Goal: Task Accomplishment & Management: Complete application form

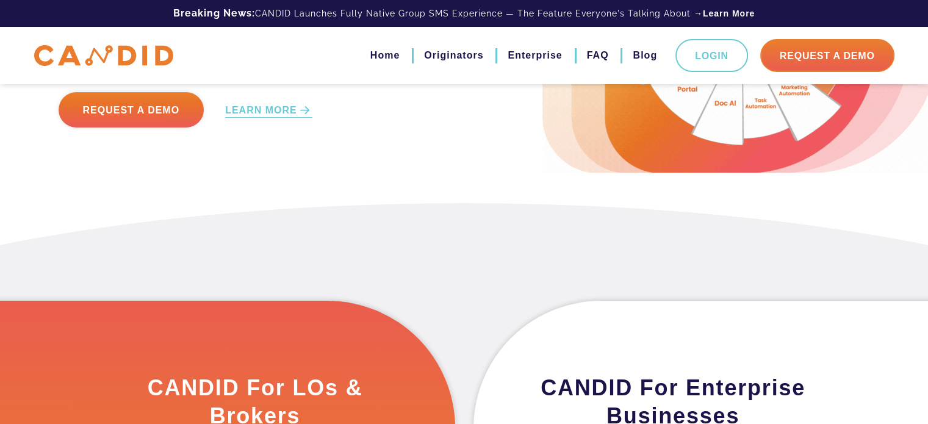
scroll to position [61, 0]
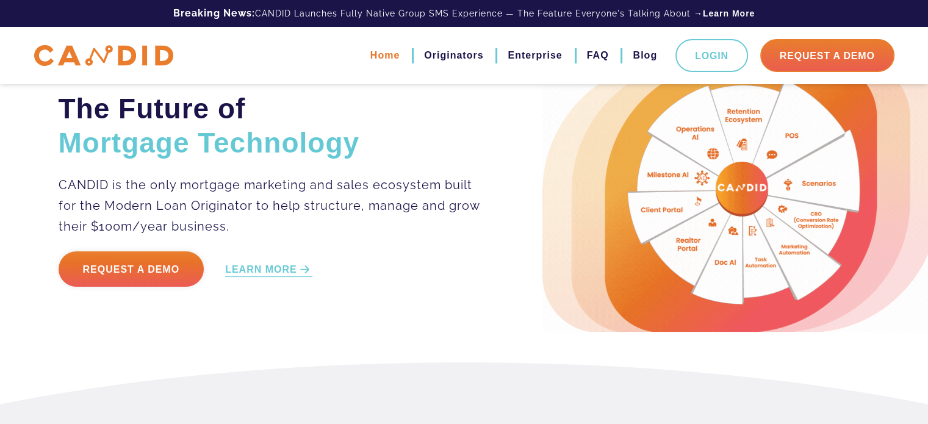
click at [390, 59] on link "Home" at bounding box center [384, 55] width 29 height 21
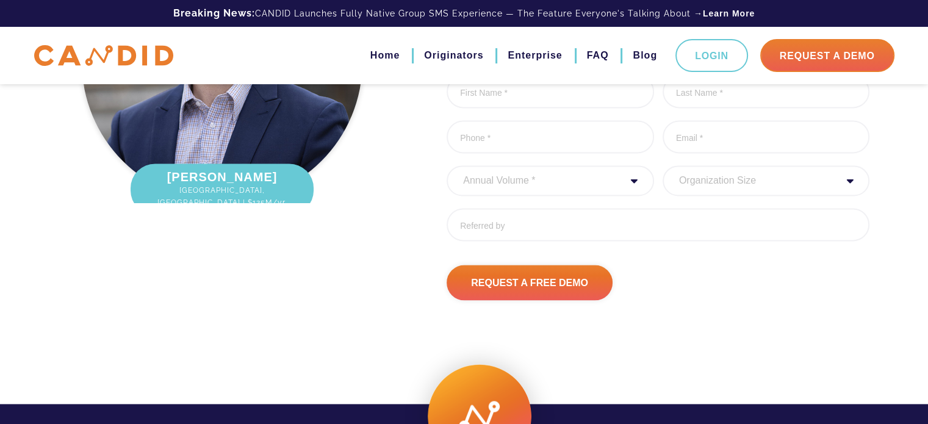
scroll to position [1763, 0]
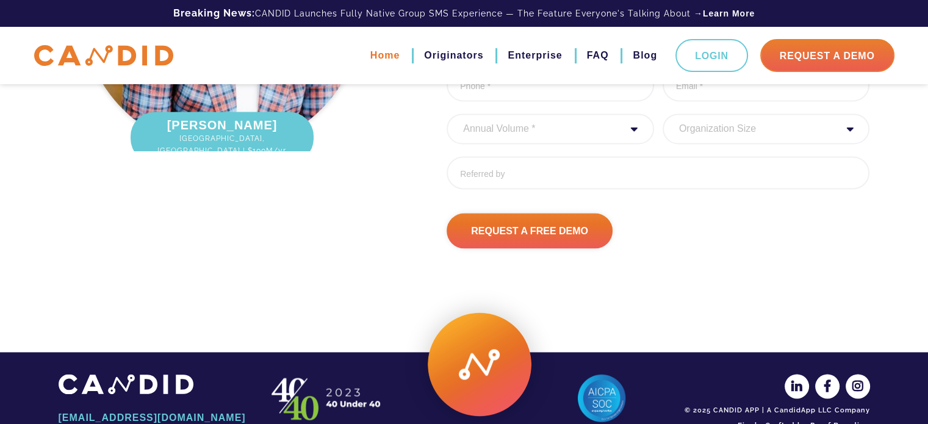
click at [378, 52] on link "Home" at bounding box center [384, 55] width 29 height 21
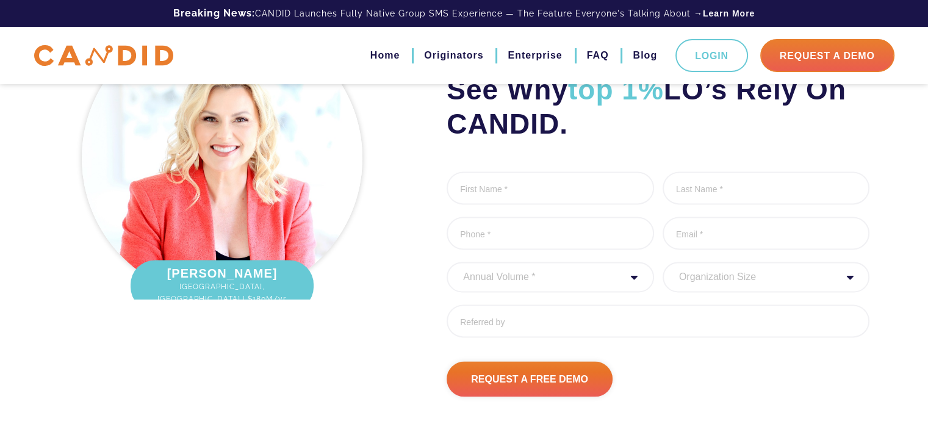
scroll to position [1763, 0]
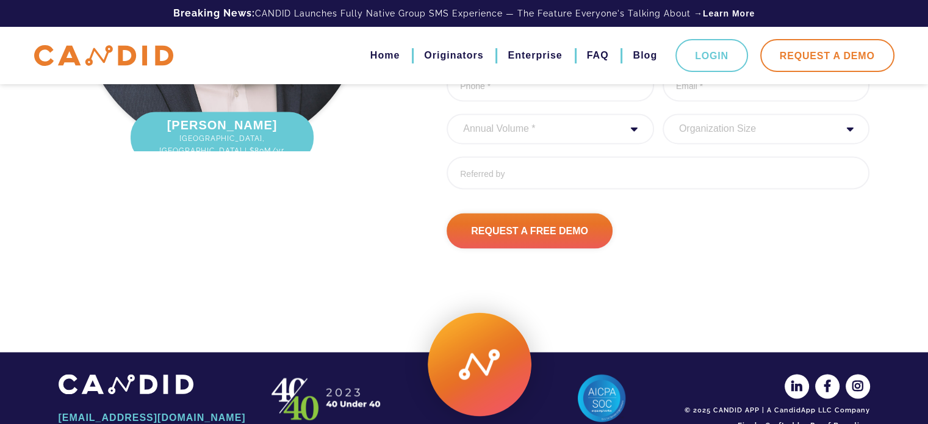
click at [810, 54] on link "Request A Demo" at bounding box center [827, 55] width 134 height 33
